Goal: Check status: Check status

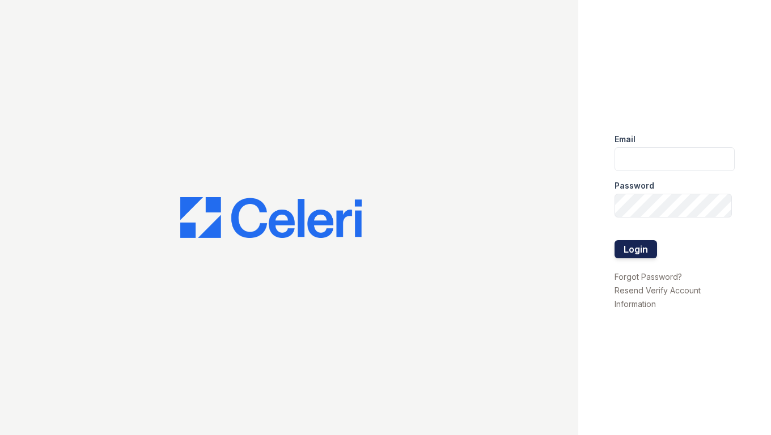
type input "[EMAIL_ADDRESS][DOMAIN_NAME]"
click at [649, 257] on button "Login" at bounding box center [635, 249] width 43 height 18
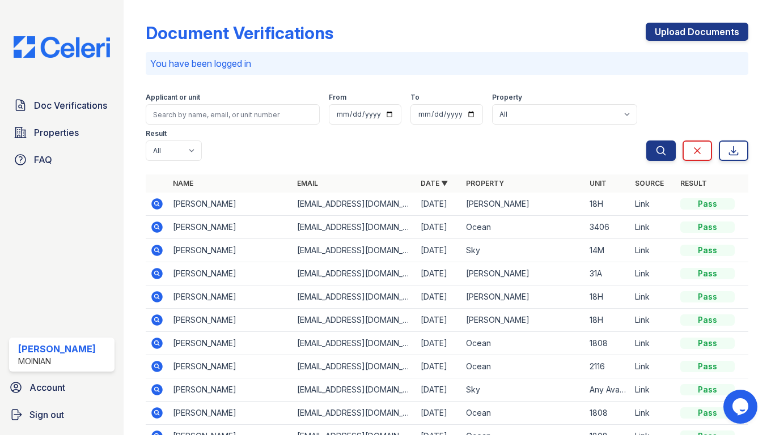
click at [156, 202] on icon at bounding box center [156, 203] width 3 height 3
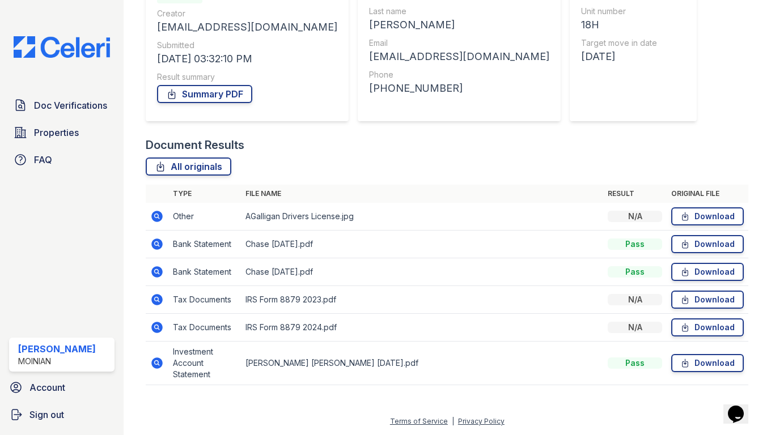
click at [153, 359] on icon at bounding box center [157, 363] width 14 height 14
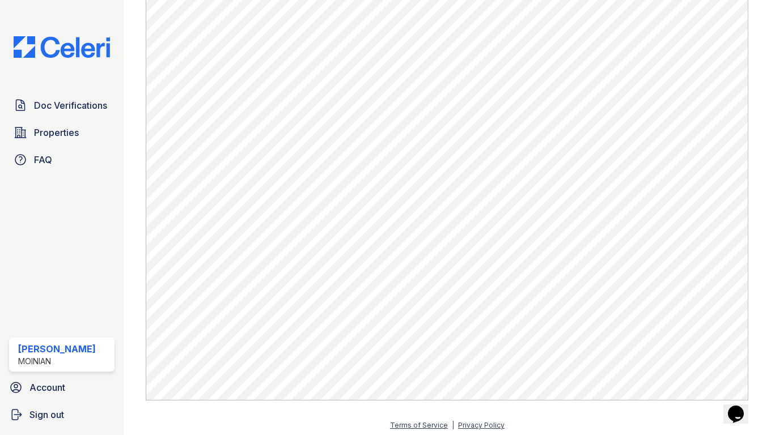
scroll to position [506, 0]
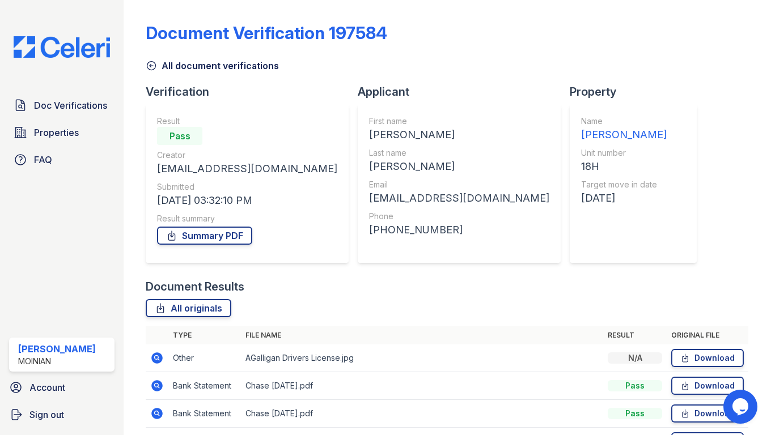
click at [152, 65] on icon at bounding box center [151, 66] width 9 height 9
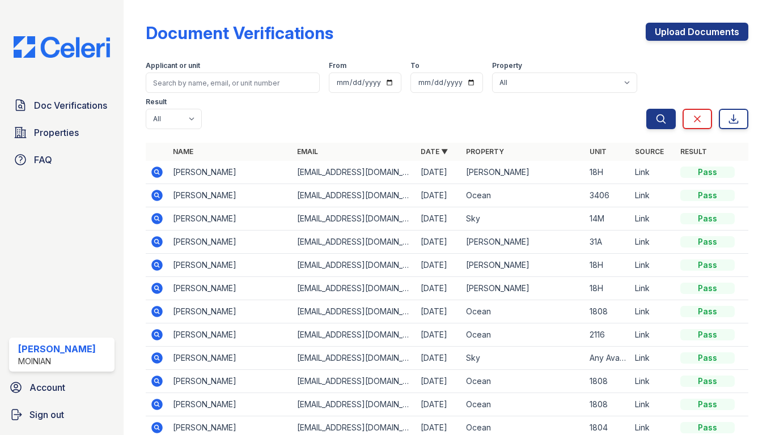
scroll to position [32, 0]
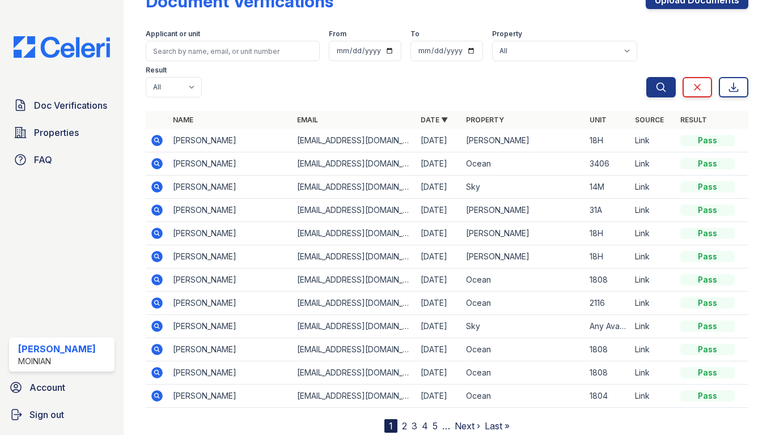
click at [402, 421] on link "2" at bounding box center [404, 426] width 5 height 11
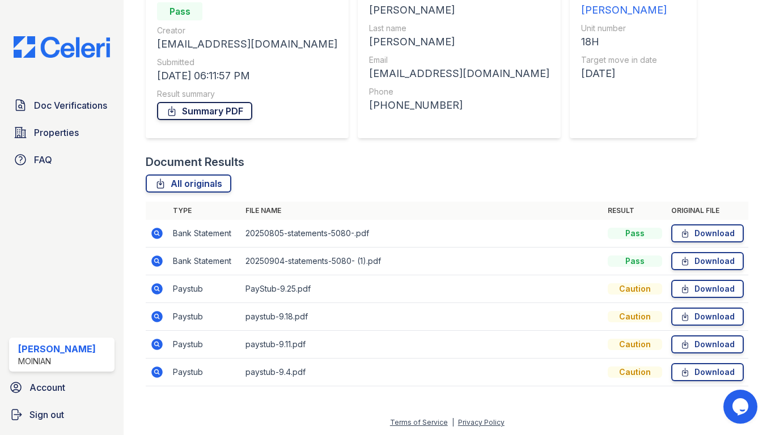
scroll to position [126, 0]
